Goal: Task Accomplishment & Management: Manage account settings

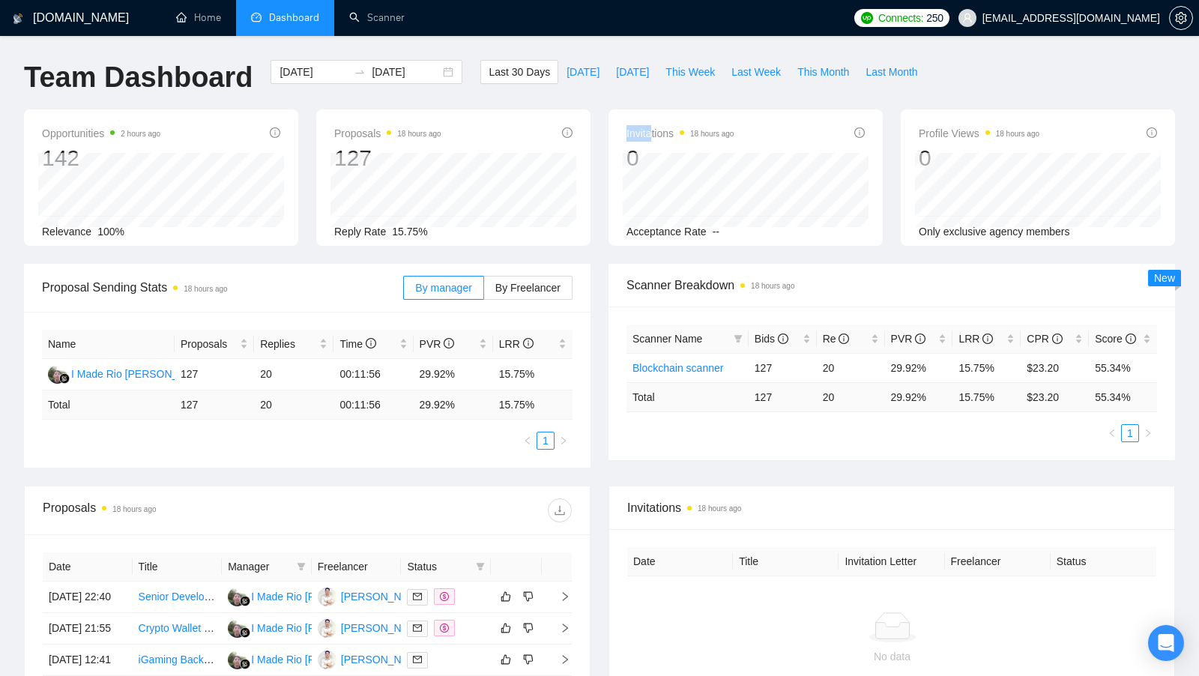
drag, startPoint x: 627, startPoint y: 133, endPoint x: 711, endPoint y: 133, distance: 84.0
click at [711, 133] on span "Invitations 18 hours ago" at bounding box center [680, 133] width 107 height 18
click at [711, 133] on time "18 hours ago" at bounding box center [711, 134] width 43 height 8
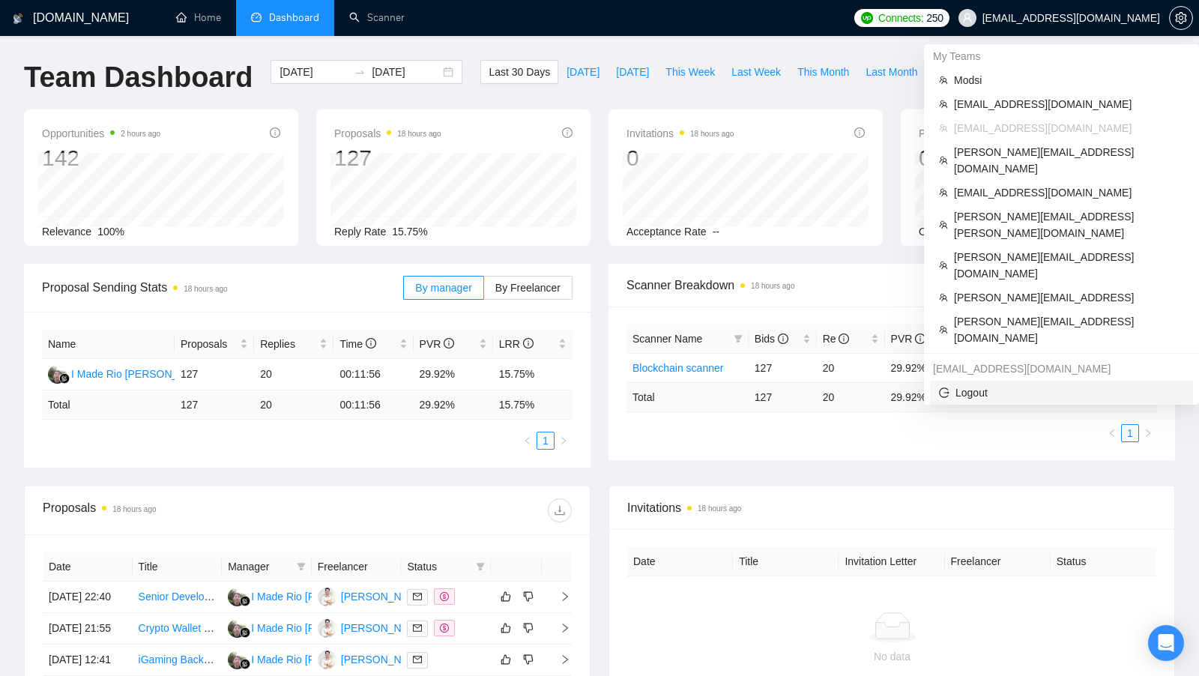
click at [983, 385] on span "Logout" at bounding box center [1061, 393] width 245 height 16
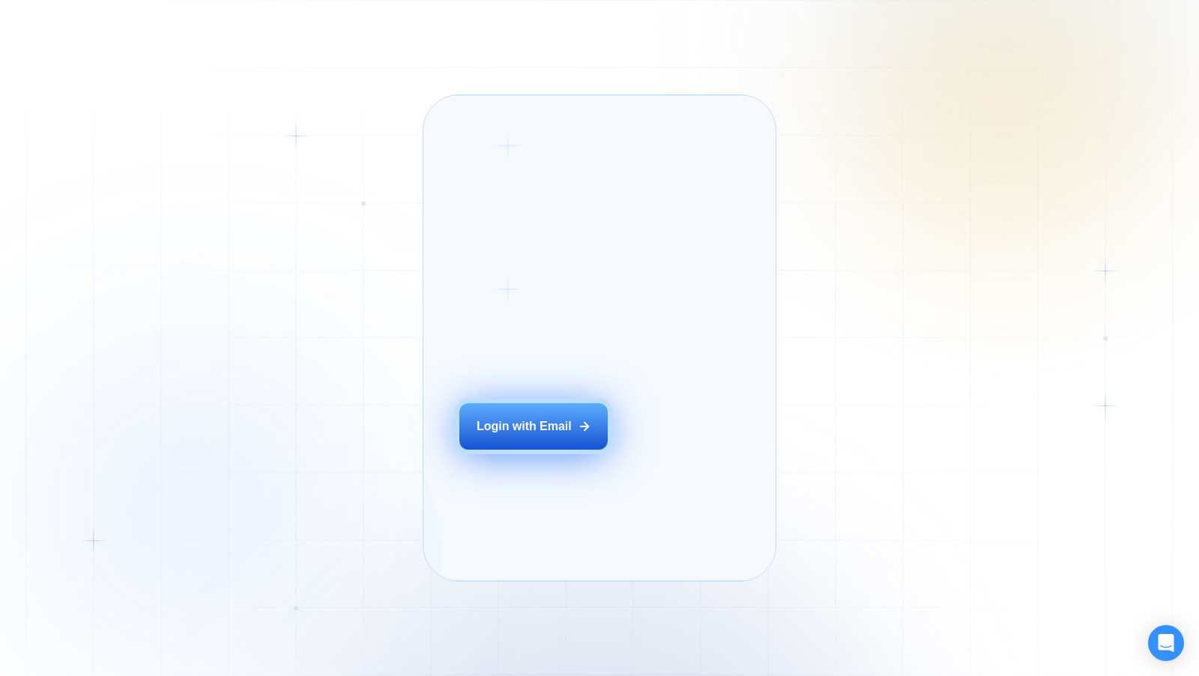
click at [528, 439] on div "Login ‍ Welcome to GigRadar. AI Business Manager for Agencies Login with Email" at bounding box center [553, 338] width 223 height 450
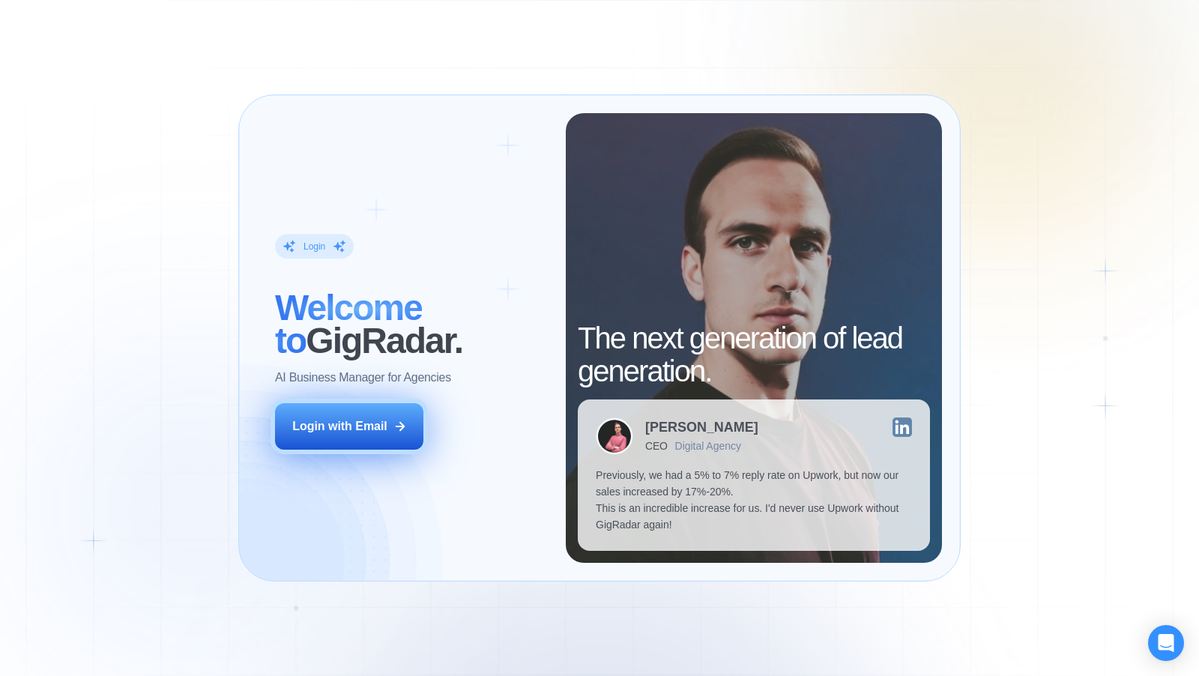
click at [386, 440] on button "Login with Email" at bounding box center [349, 426] width 148 height 46
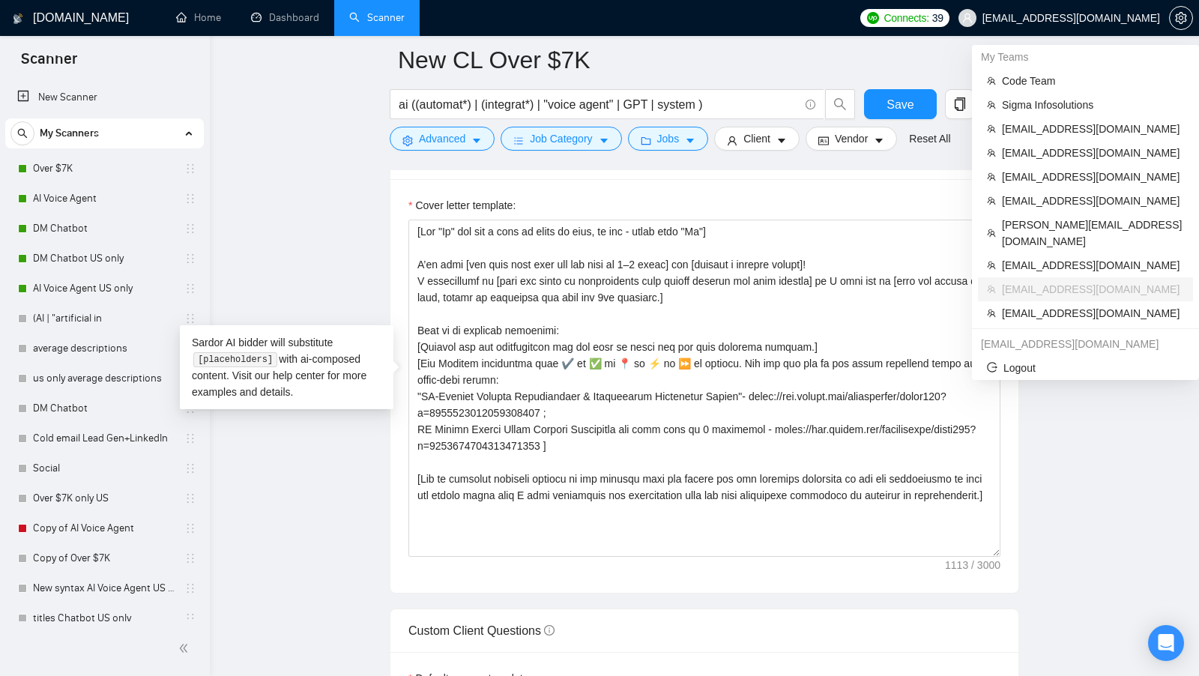
scroll to position [71, 0]
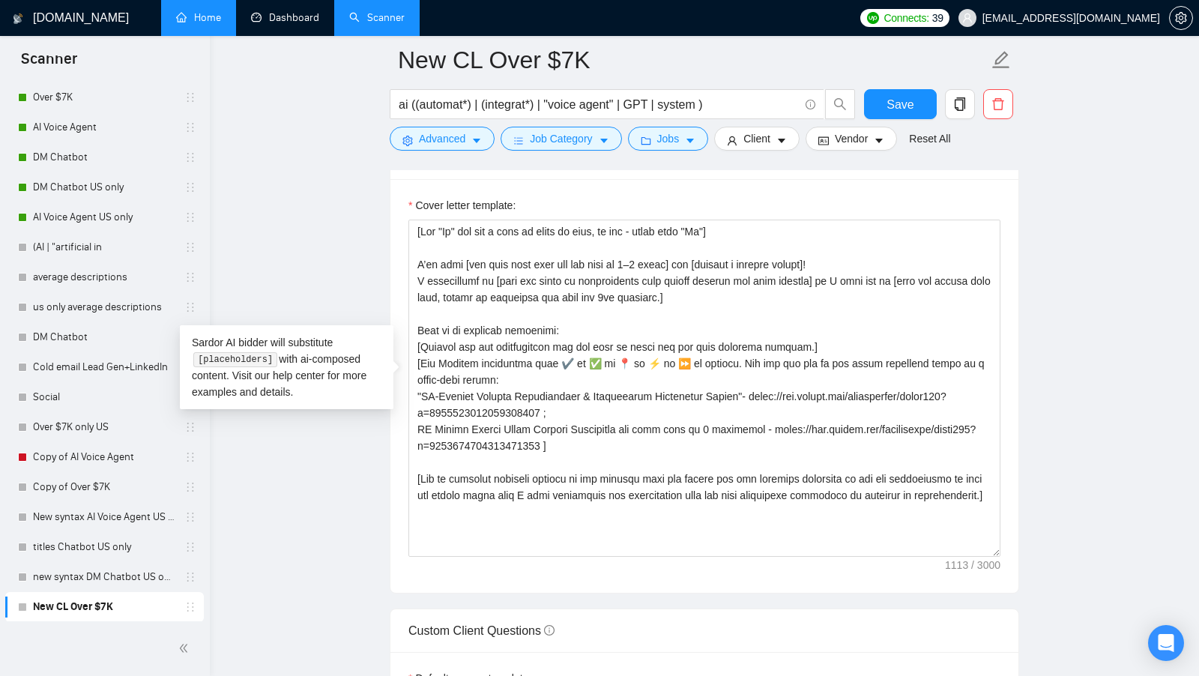
click at [203, 13] on link "Home" at bounding box center [198, 17] width 45 height 13
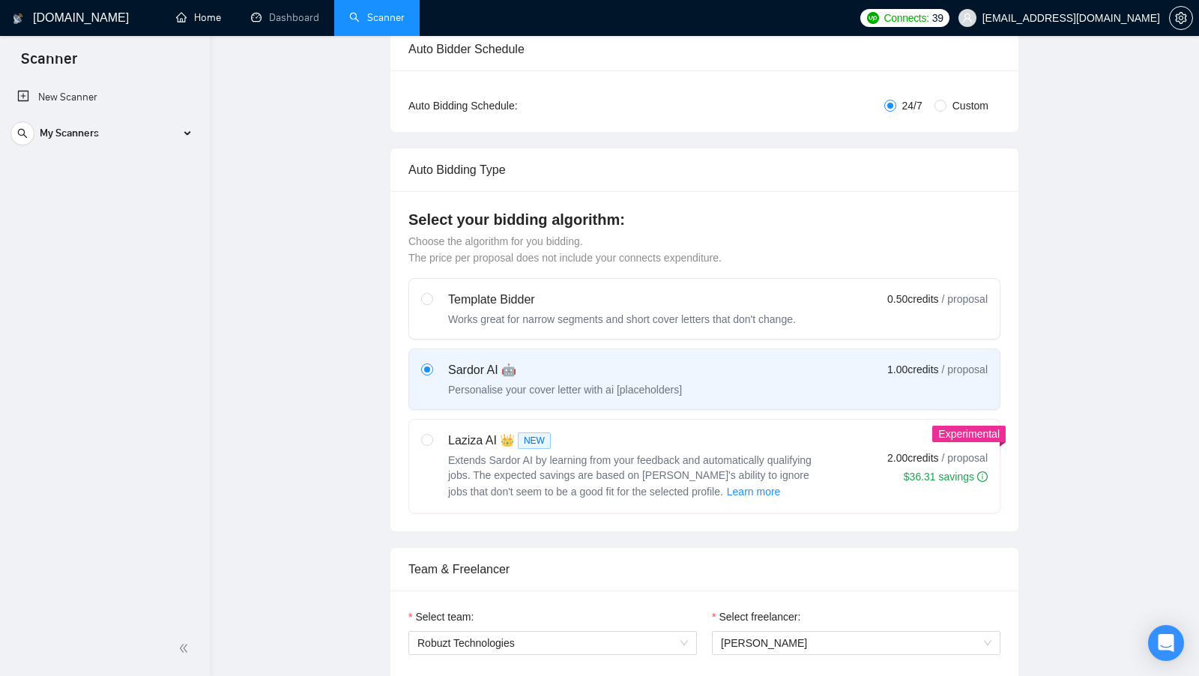
scroll to position [0, 0]
